Goal: Task Accomplishment & Management: Use online tool/utility

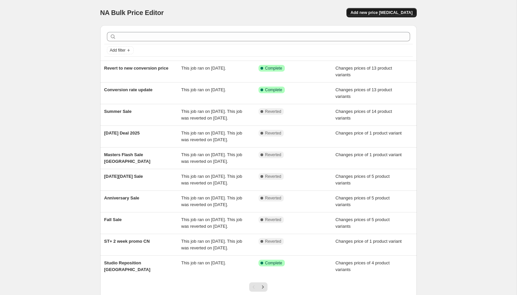
click at [409, 14] on span "Add new price [MEDICAL_DATA]" at bounding box center [381, 12] width 62 height 5
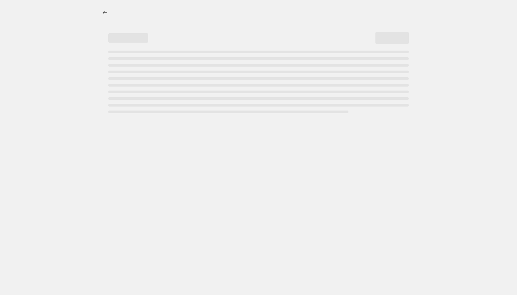
select select "percentage"
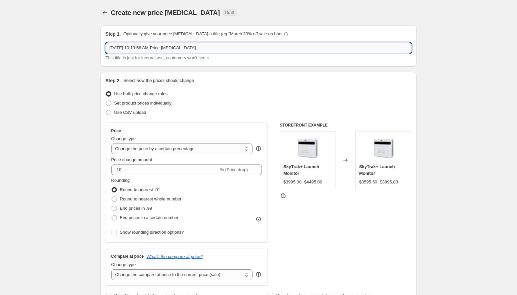
click at [298, 49] on input "[DATE] 10:19:56 AM Price [MEDICAL_DATA]" at bounding box center [259, 48] width 306 height 11
type input "Prime Day"
click at [170, 101] on span "Set product prices individually" at bounding box center [142, 103] width 57 height 5
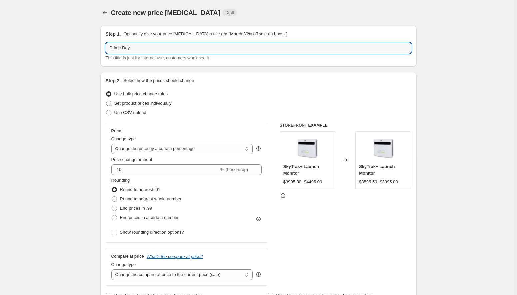
click at [106, 101] on input "Set product prices individually" at bounding box center [106, 101] width 0 height 0
radio input "true"
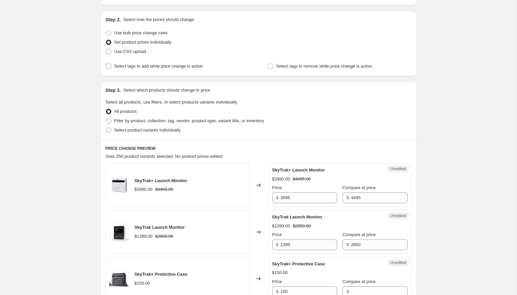
scroll to position [68, 0]
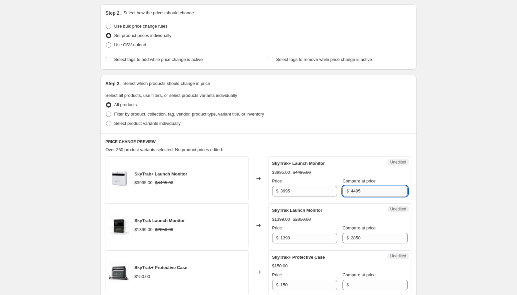
click at [364, 192] on input "4495" at bounding box center [379, 191] width 57 height 11
type input "3995"
click at [284, 191] on input "3995" at bounding box center [308, 191] width 57 height 11
type input "2995"
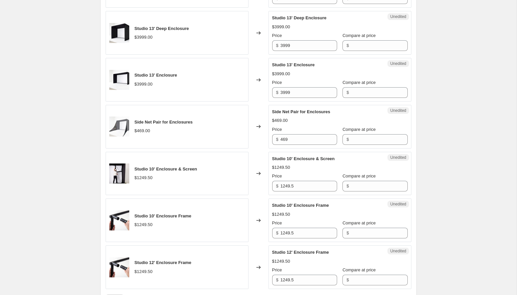
scroll to position [986, 0]
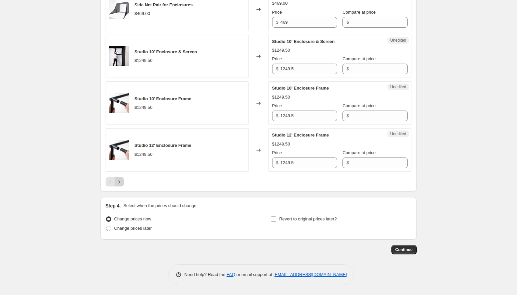
click at [119, 180] on icon "Next" at bounding box center [119, 181] width 7 height 7
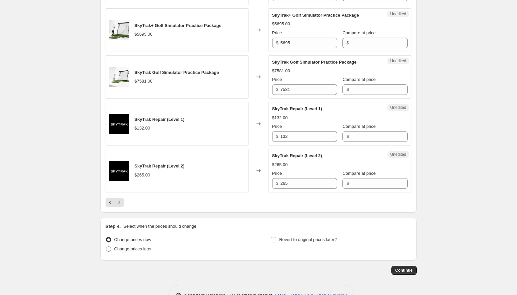
scroll to position [976, 0]
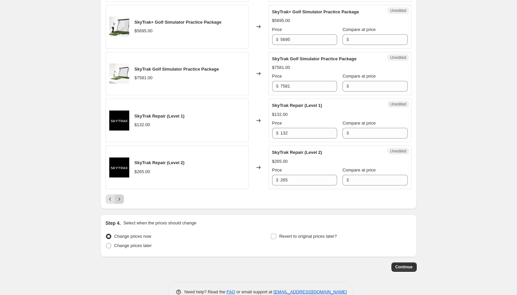
click at [121, 202] on icon "Next" at bounding box center [119, 199] width 7 height 7
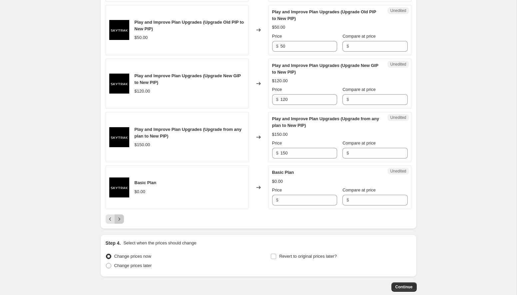
click at [122, 222] on icon "Next" at bounding box center [119, 219] width 7 height 7
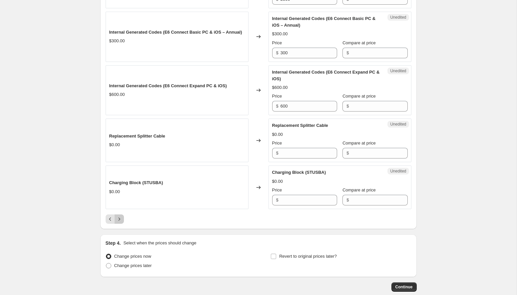
click at [121, 222] on icon "Next" at bounding box center [119, 219] width 7 height 7
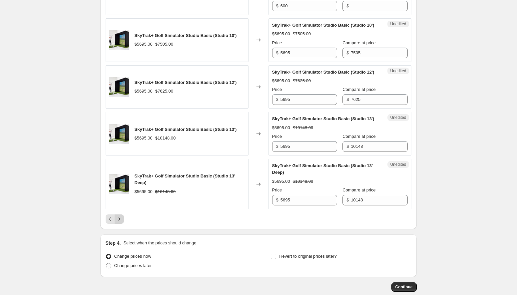
click at [121, 222] on icon "Next" at bounding box center [119, 219] width 7 height 7
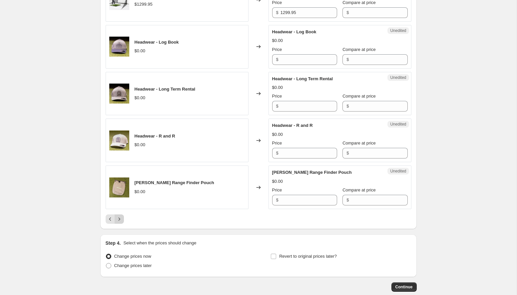
click at [119, 216] on button "Next" at bounding box center [119, 218] width 9 height 9
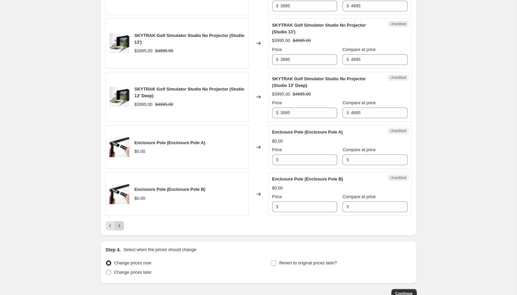
click at [122, 229] on icon "Next" at bounding box center [119, 225] width 7 height 7
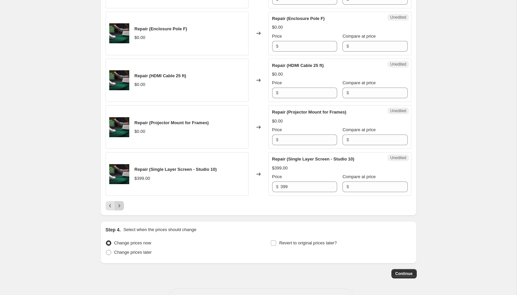
click at [119, 202] on icon "Next" at bounding box center [119, 205] width 7 height 7
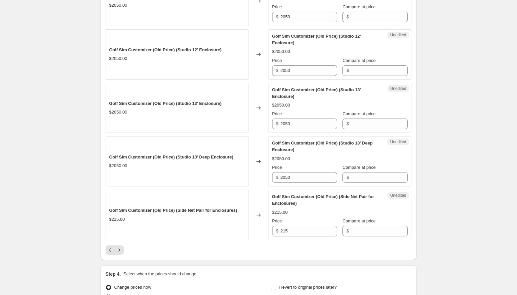
scroll to position [971, 0]
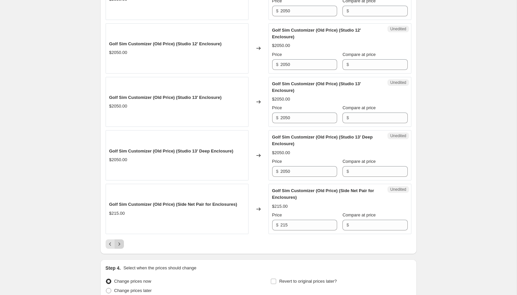
click at [121, 247] on icon "Next" at bounding box center [119, 244] width 7 height 7
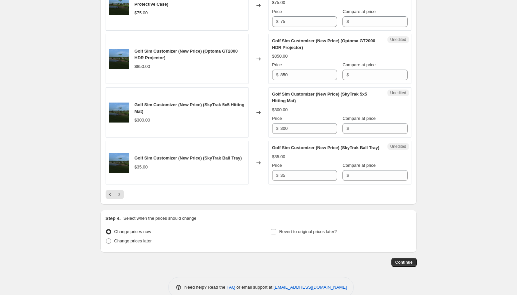
scroll to position [1119, 0]
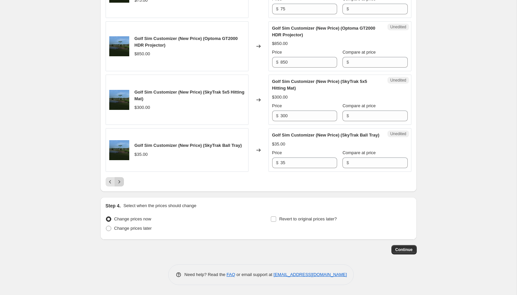
click at [122, 185] on button "Next" at bounding box center [119, 181] width 9 height 9
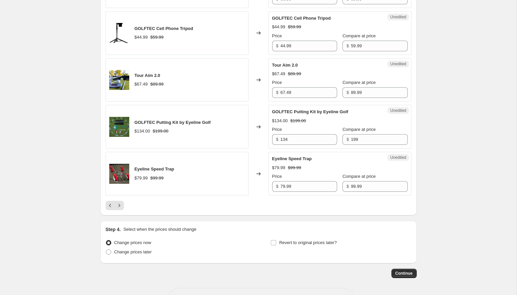
scroll to position [1044, 0]
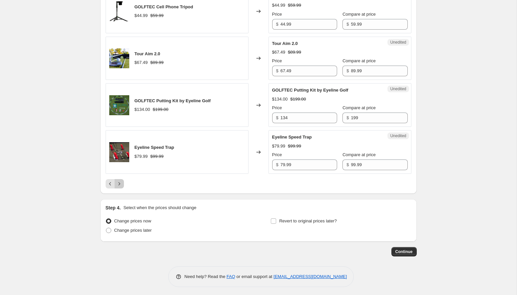
click at [121, 187] on icon "Next" at bounding box center [119, 183] width 7 height 7
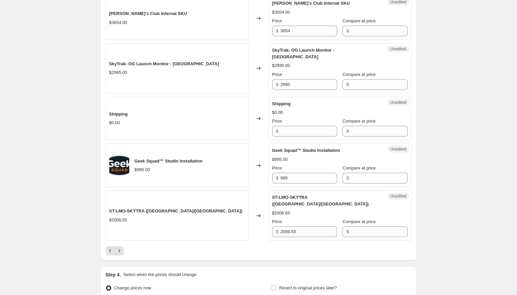
scroll to position [1006, 0]
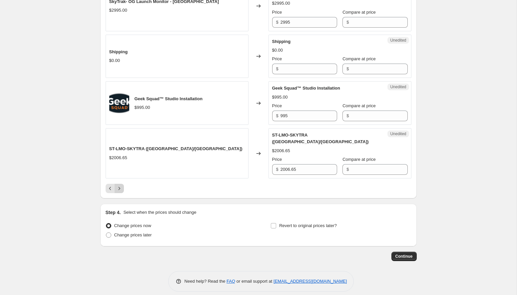
click at [120, 185] on icon "Next" at bounding box center [119, 188] width 7 height 7
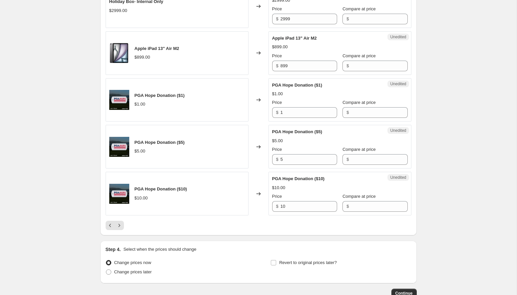
scroll to position [1010, 0]
click at [119, 228] on icon "Next" at bounding box center [119, 224] width 7 height 7
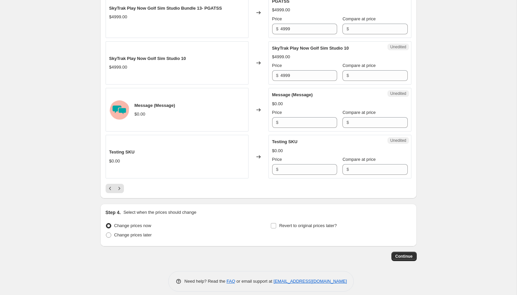
scroll to position [1006, 0]
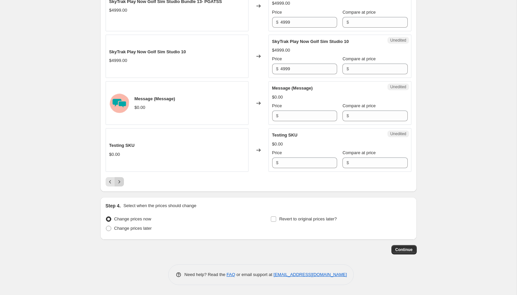
click at [120, 181] on icon "Next" at bounding box center [119, 181] width 7 height 7
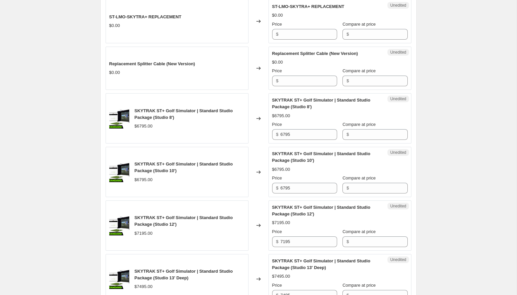
scroll to position [564, 0]
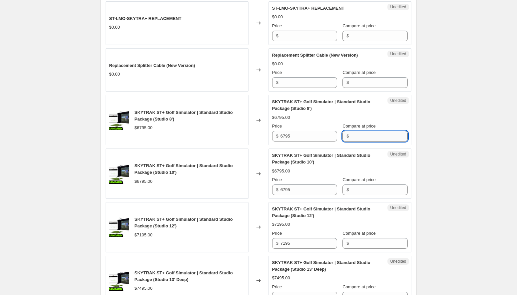
click at [357, 141] on input "Compare at price" at bounding box center [379, 136] width 57 height 11
type input "6795"
click at [286, 141] on input "6795" at bounding box center [308, 136] width 57 height 11
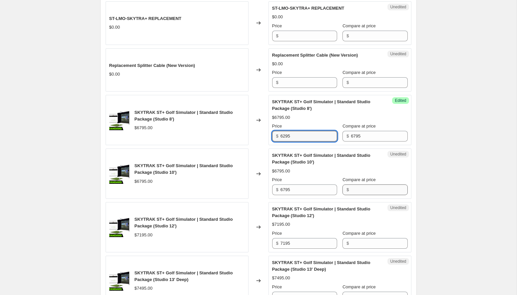
type input "6295"
click at [356, 195] on input "Compare at price" at bounding box center [379, 189] width 57 height 11
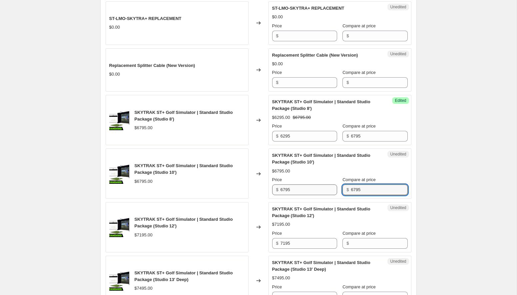
type input "6795"
click at [286, 195] on input "6795" at bounding box center [308, 189] width 57 height 11
type input "6295"
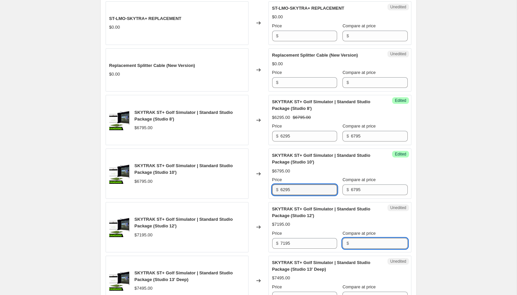
click at [358, 249] on input "Compare at price" at bounding box center [379, 243] width 57 height 11
type input "7195"
click at [285, 249] on input "7195" at bounding box center [308, 243] width 57 height 11
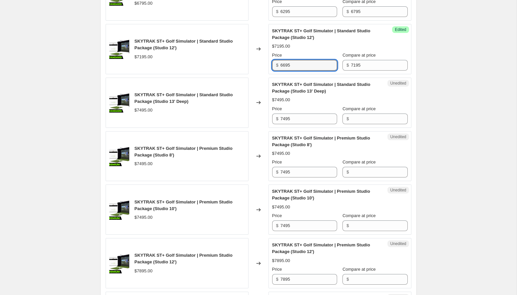
scroll to position [753, 0]
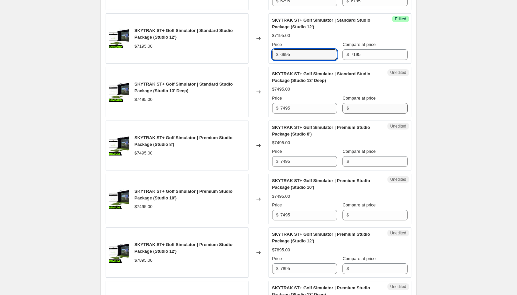
type input "6695"
click at [365, 114] on input "Compare at price" at bounding box center [379, 108] width 57 height 11
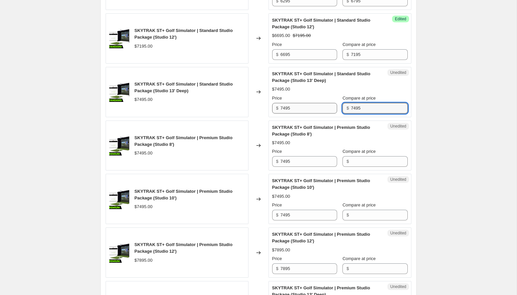
type input "7495"
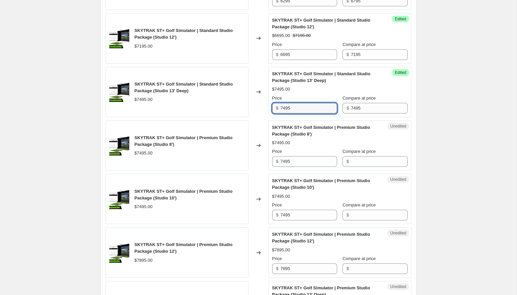
drag, startPoint x: 286, startPoint y: 121, endPoint x: 271, endPoint y: 121, distance: 14.6
click at [271, 117] on div "Success Edited SKYTRAK ST+ Golf Simulator | Standard Studio Package (Studio 13'…" at bounding box center [339, 92] width 143 height 50
type input "6995"
click at [368, 167] on input "Compare at price" at bounding box center [379, 161] width 57 height 11
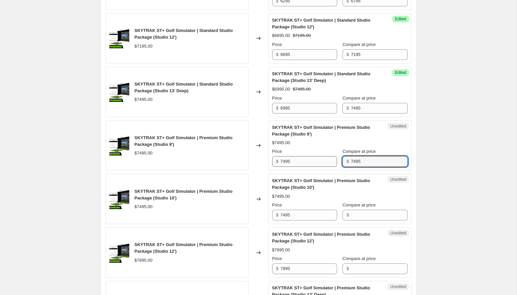
type input "7495"
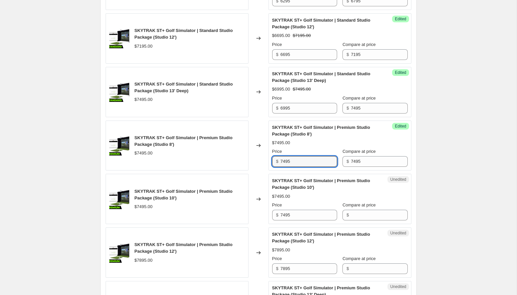
drag, startPoint x: 286, startPoint y: 175, endPoint x: 272, endPoint y: 177, distance: 13.8
click at [272, 167] on div "$ 7495" at bounding box center [304, 161] width 65 height 11
type input "6995"
click at [362, 220] on input "Compare at price" at bounding box center [379, 215] width 57 height 11
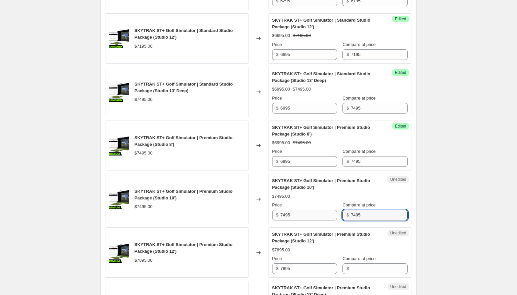
type input "7495"
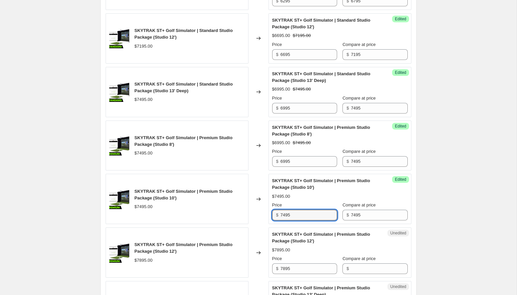
drag, startPoint x: 287, startPoint y: 228, endPoint x: 262, endPoint y: 230, distance: 25.0
click at [262, 224] on div "SKYTRAK ST+ Golf Simulator | Premium Studio Package (Studio 10') $7495.00 Chang…" at bounding box center [259, 199] width 306 height 50
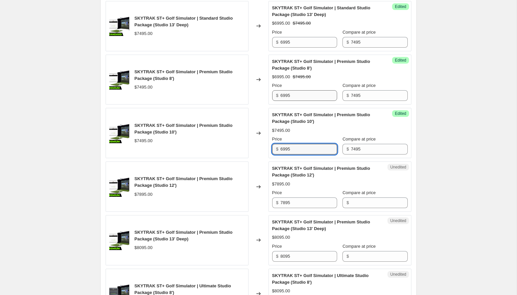
scroll to position [821, 0]
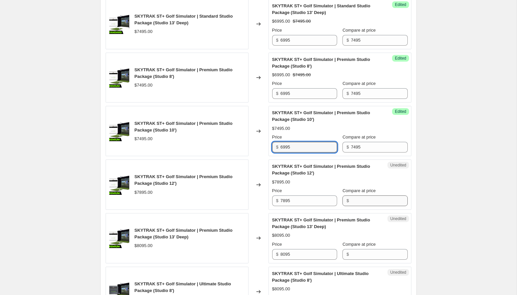
type input "6995"
click at [362, 206] on input "Compare at price" at bounding box center [379, 200] width 57 height 11
type input "7895"
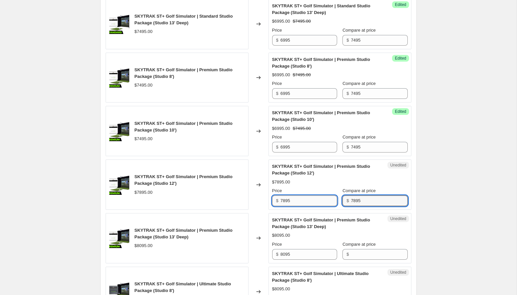
click at [285, 206] on input "7895" at bounding box center [308, 200] width 57 height 11
type input "7395"
click at [362, 260] on input "Compare at price" at bounding box center [379, 254] width 57 height 11
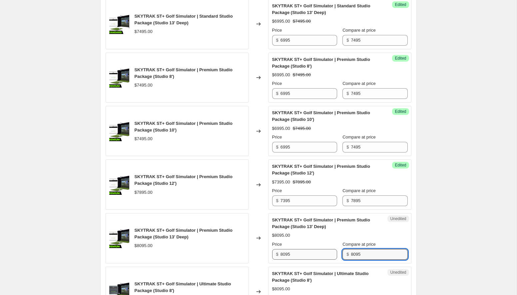
type input "8095"
drag, startPoint x: 286, startPoint y: 267, endPoint x: 271, endPoint y: 269, distance: 15.4
click at [271, 263] on div "Success Edited SKYTRAK ST+ Golf Simulator | Premium Studio Package (Studio 13' …" at bounding box center [339, 238] width 143 height 50
type input "7595"
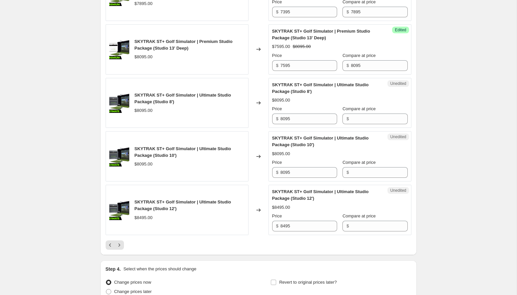
scroll to position [1011, 0]
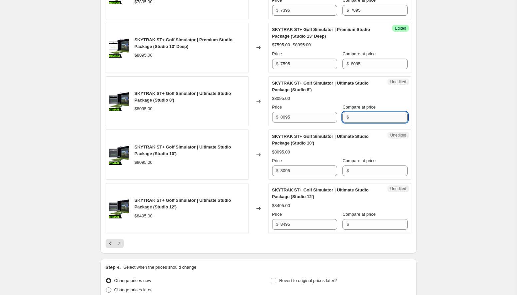
click at [359, 122] on input "Compare at price" at bounding box center [379, 117] width 57 height 11
type input "8095"
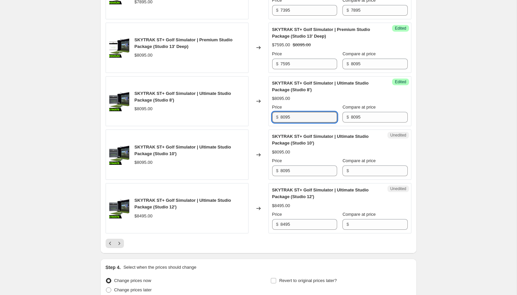
drag, startPoint x: 286, startPoint y: 131, endPoint x: 274, endPoint y: 131, distance: 12.0
click at [274, 122] on div "$ 8095" at bounding box center [304, 117] width 65 height 11
type input "7595"
click at [361, 176] on input "Compare at price" at bounding box center [379, 170] width 57 height 11
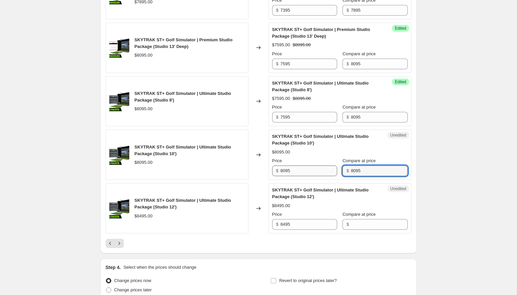
type input "8095"
click at [286, 176] on input "8095" at bounding box center [308, 170] width 57 height 11
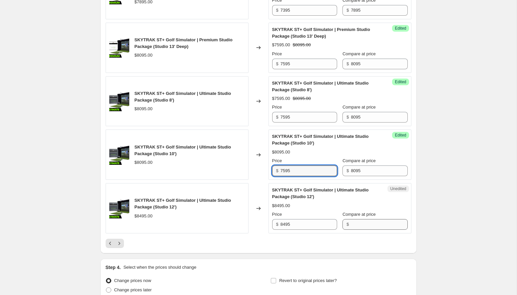
type input "7595"
click at [381, 230] on input "Compare at price" at bounding box center [379, 224] width 57 height 11
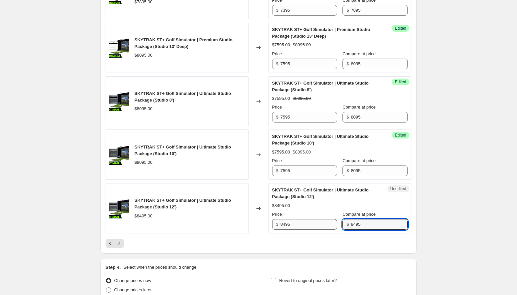
type input "8495"
click at [286, 230] on input "8495" at bounding box center [308, 224] width 57 height 11
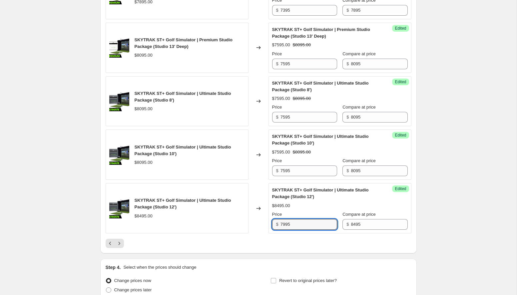
type input "7995"
click at [120, 247] on icon "Next" at bounding box center [119, 243] width 7 height 7
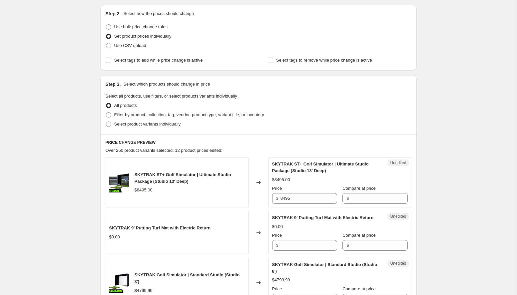
scroll to position [67, 0]
click at [354, 198] on input "Compare at price" at bounding box center [379, 198] width 57 height 11
type input "8495"
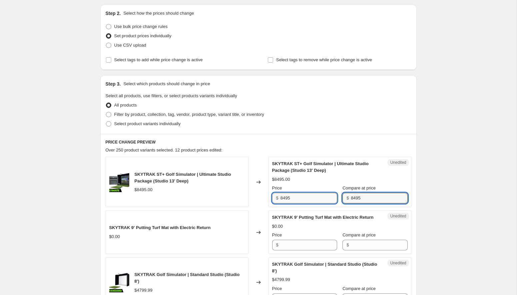
click at [285, 198] on input "8495" at bounding box center [308, 198] width 57 height 11
type input "7995"
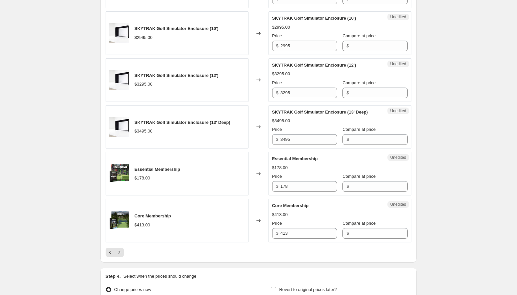
scroll to position [1086, 0]
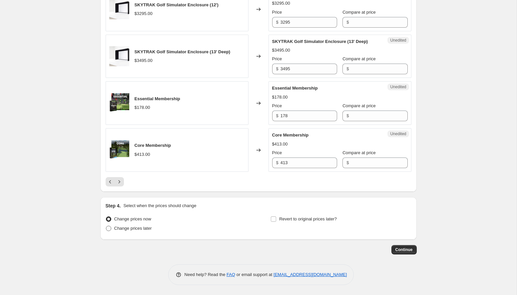
click at [143, 231] on span "Change prices later" at bounding box center [133, 228] width 38 height 7
click at [106, 226] on input "Change prices later" at bounding box center [106, 226] width 0 height 0
radio input "true"
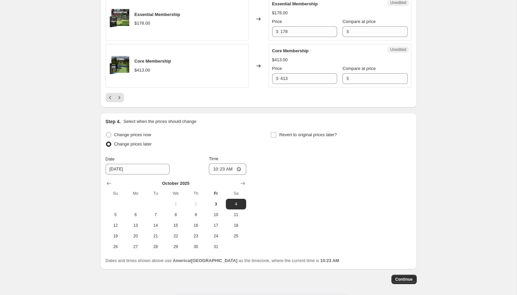
scroll to position [1158, 0]
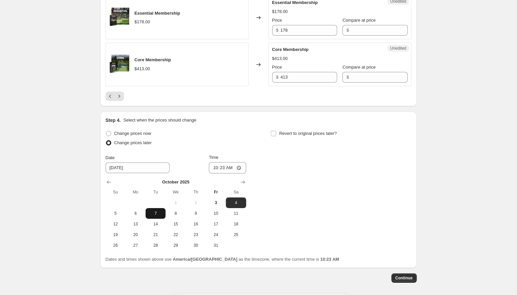
click at [153, 216] on span "7" at bounding box center [155, 213] width 15 height 5
type input "[DATE]"
click at [216, 173] on input "10:23" at bounding box center [227, 167] width 37 height 11
type input "00:01"
click at [274, 136] on input "Revert to original prices later?" at bounding box center [273, 133] width 5 height 5
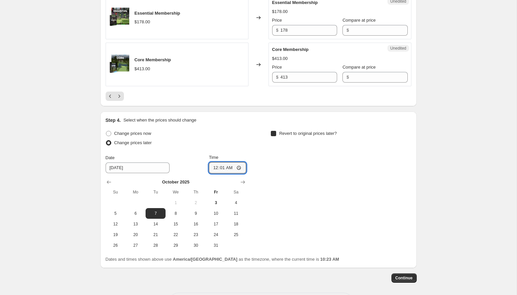
checkbox input "true"
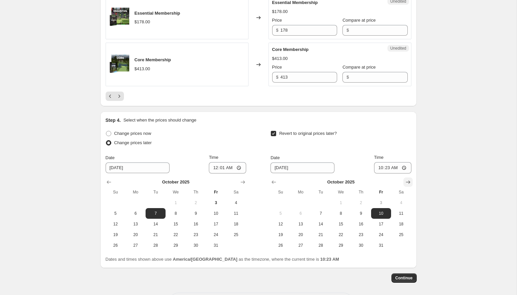
click at [408, 185] on icon "Show next month, November 2025" at bounding box center [407, 182] width 7 height 7
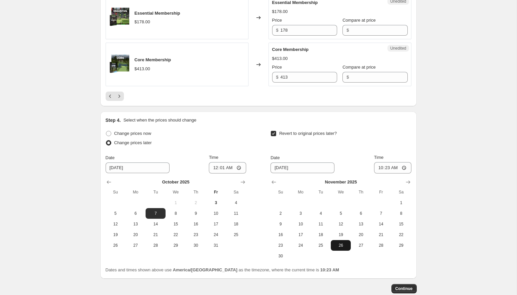
click at [336, 248] on span "26" at bounding box center [340, 245] width 15 height 5
type input "[DATE]"
click at [381, 173] on input "10:23" at bounding box center [392, 167] width 37 height 11
click at [394, 173] on input "11:23" at bounding box center [392, 167] width 37 height 11
type input "23:23"
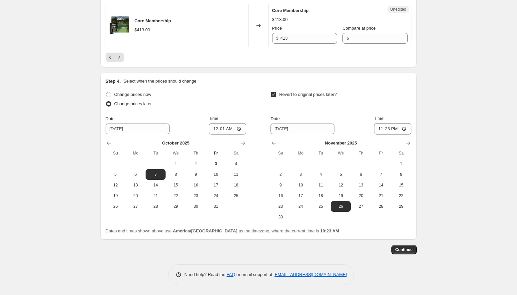
scroll to position [1211, 0]
click at [402, 250] on span "Continue" at bounding box center [403, 249] width 17 height 5
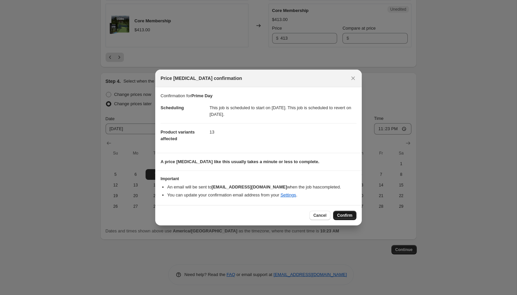
click at [347, 214] on span "Confirm" at bounding box center [344, 215] width 15 height 5
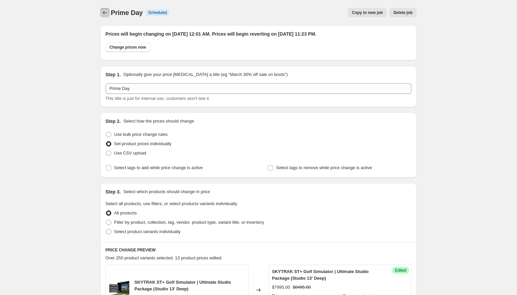
click at [104, 13] on icon "Price change jobs" at bounding box center [105, 12] width 7 height 7
